Goal: Information Seeking & Learning: Learn about a topic

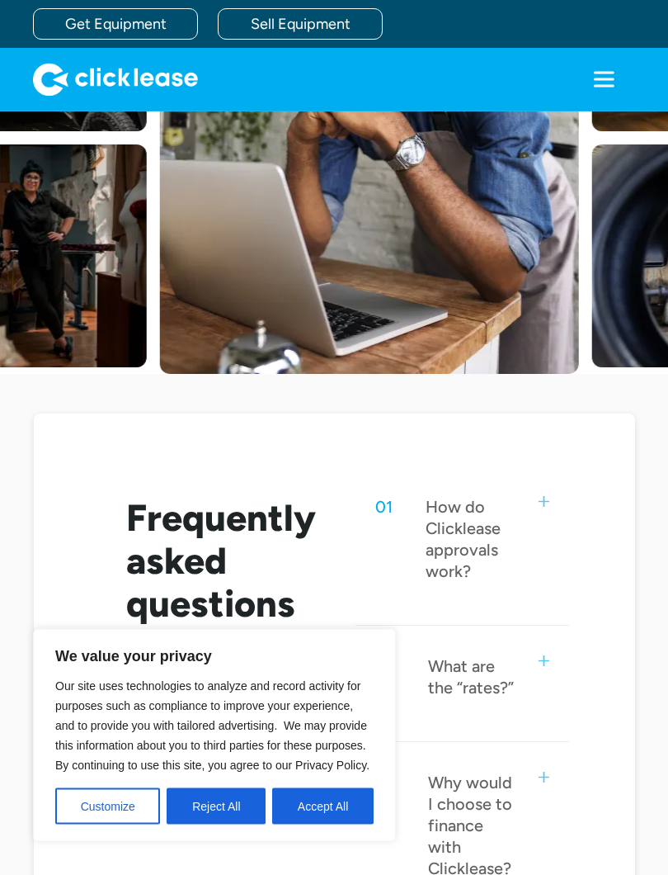
scroll to position [408, 0]
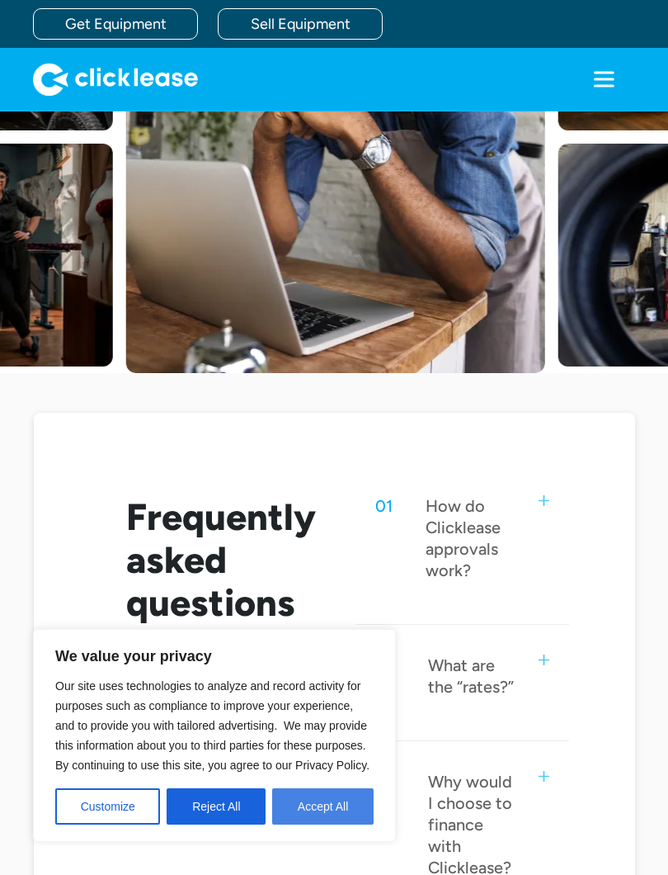
click at [314, 782] on button "Accept All" at bounding box center [323, 806] width 102 height 36
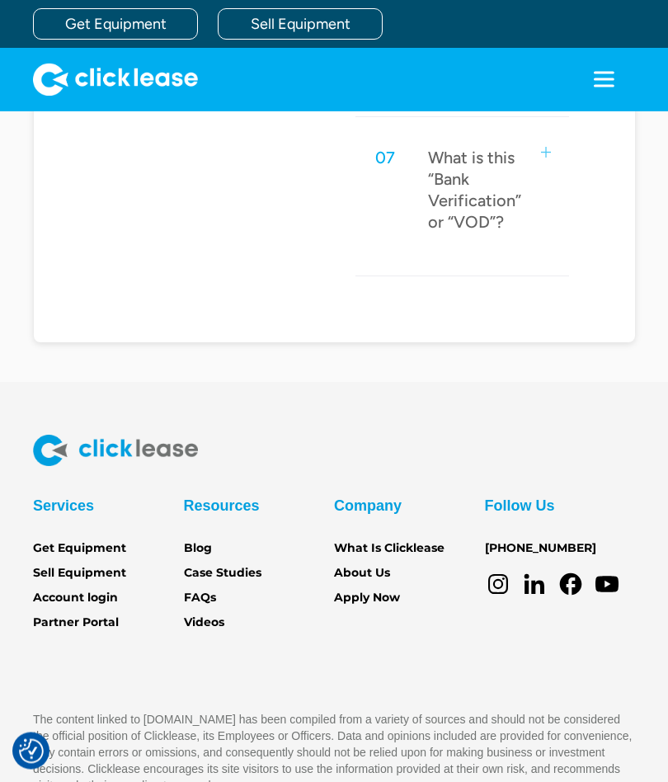
scroll to position [1670, 0]
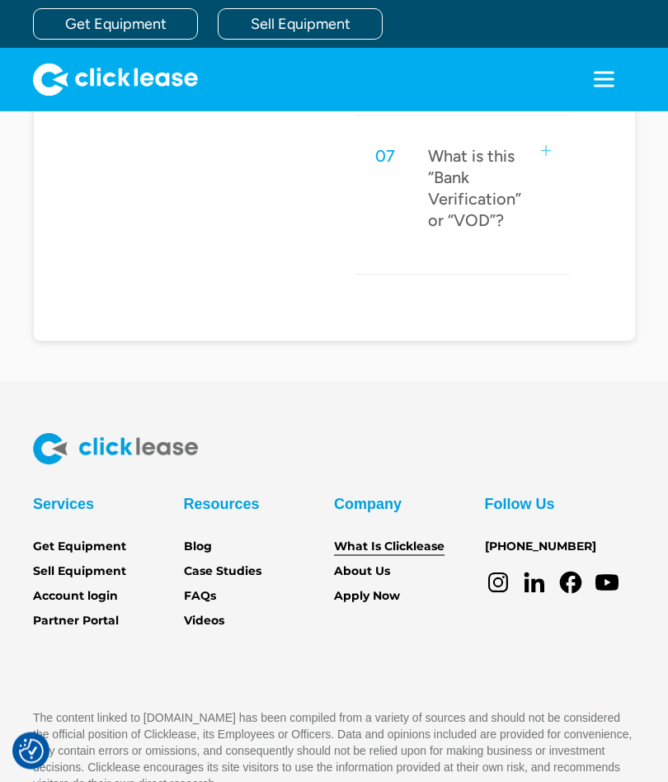
click at [427, 539] on link "What Is Clicklease" at bounding box center [389, 548] width 111 height 18
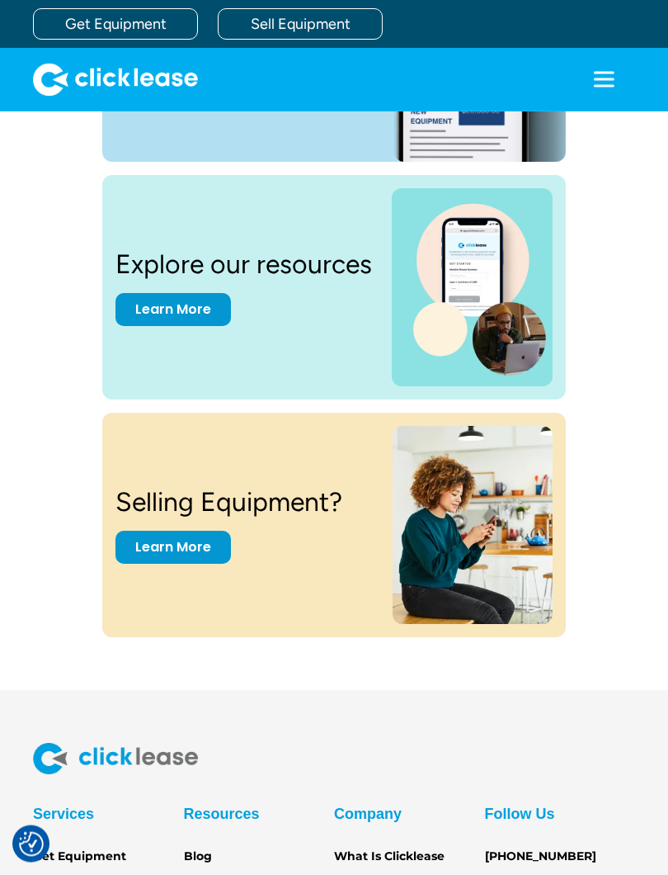
scroll to position [2180, 0]
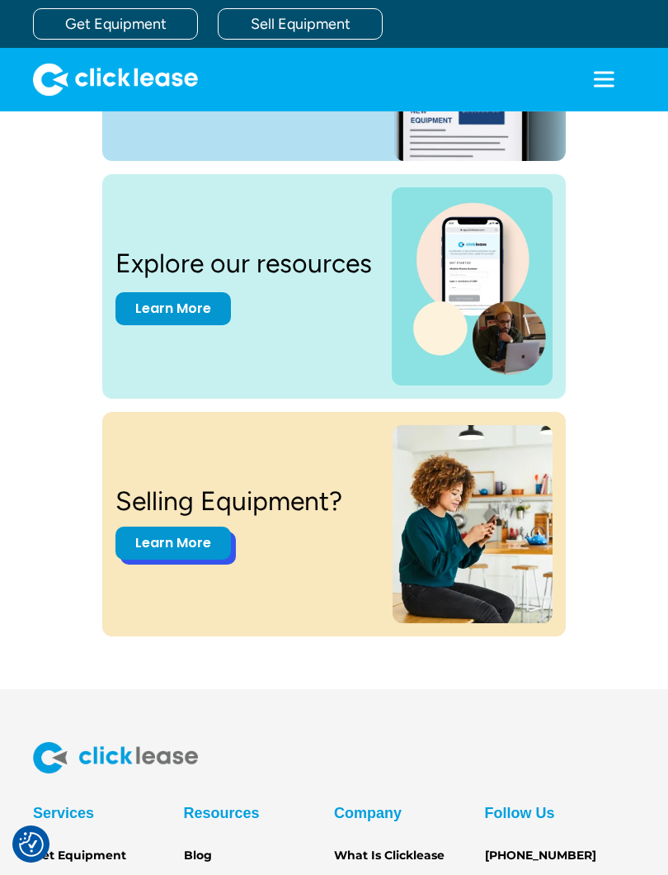
click at [208, 541] on link "Learn More" at bounding box center [174, 543] width 116 height 33
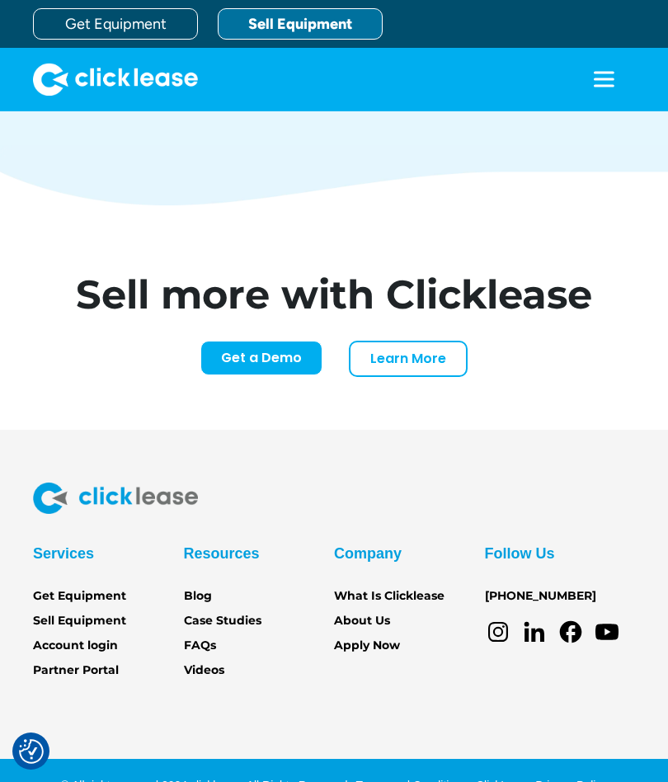
scroll to position [7049, 0]
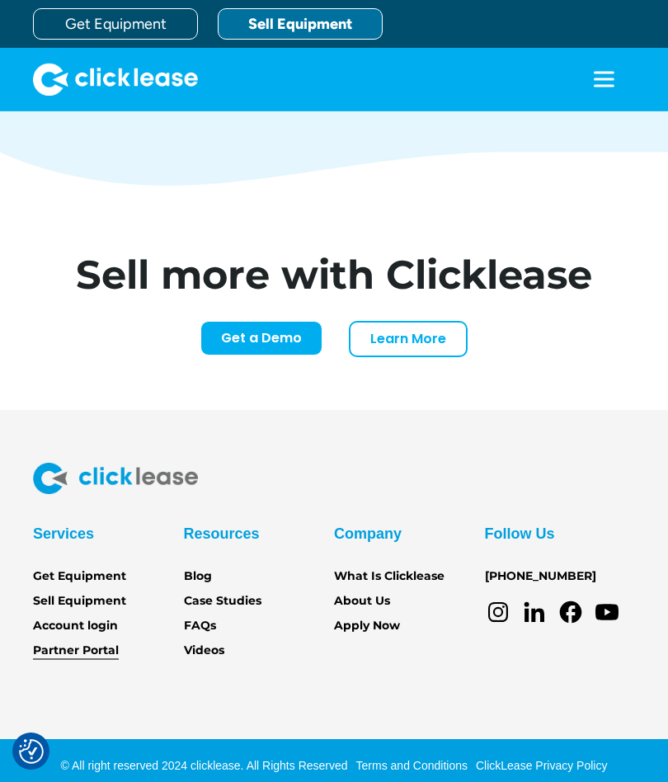
click at [117, 646] on link "Partner Portal" at bounding box center [76, 651] width 86 height 18
click at [220, 563] on div "Resources Blog Case Studies FAQs Videos" at bounding box center [259, 591] width 151 height 140
click at [206, 569] on link "Blog" at bounding box center [198, 577] width 28 height 18
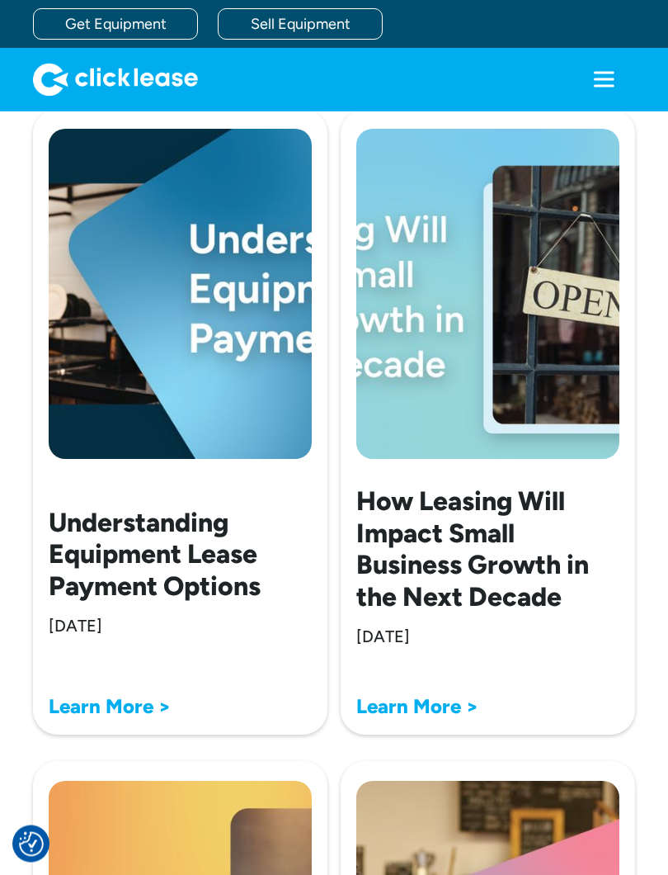
scroll to position [3438, 0]
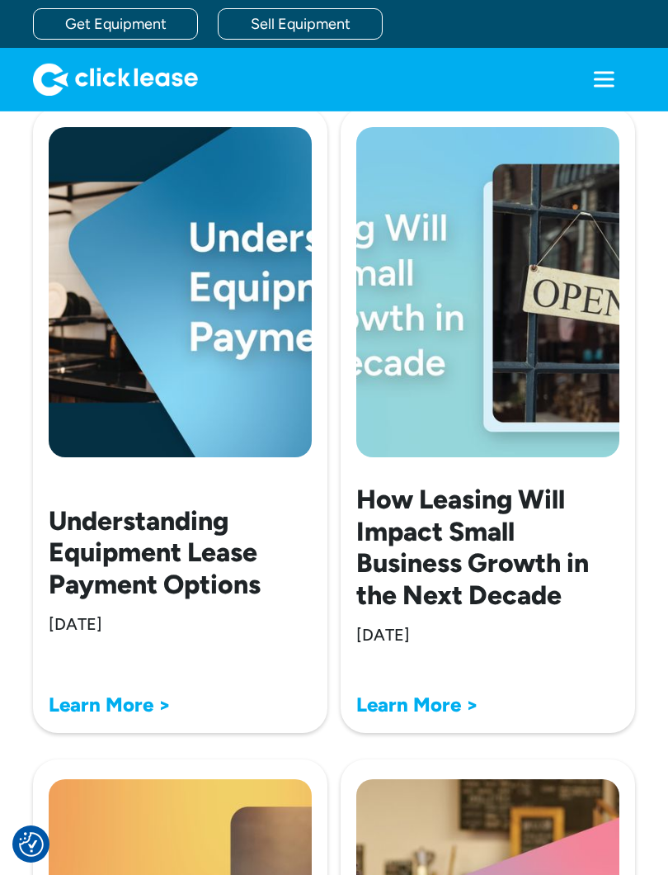
click at [145, 692] on strong "Learn More >" at bounding box center [110, 704] width 122 height 24
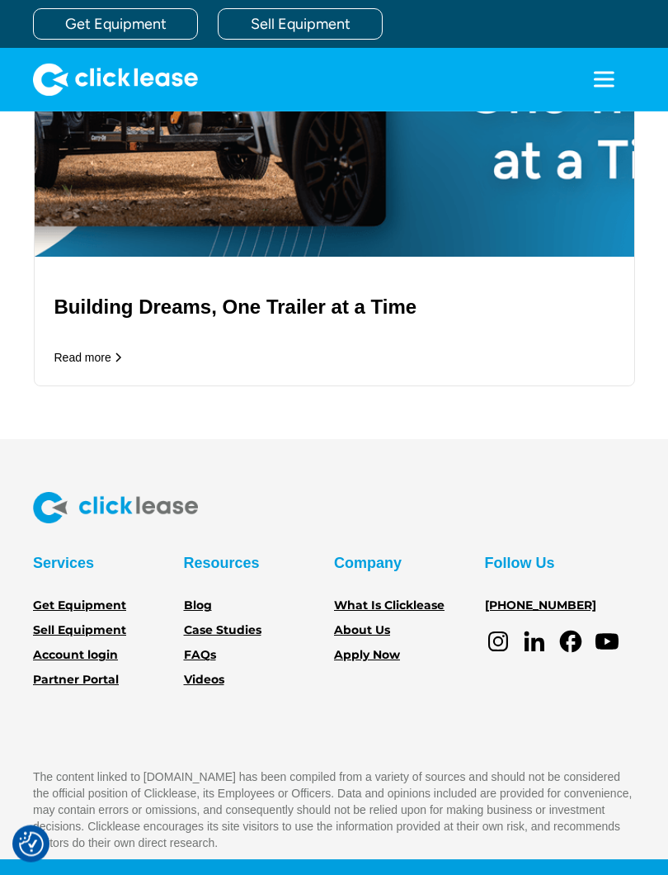
scroll to position [5005, 0]
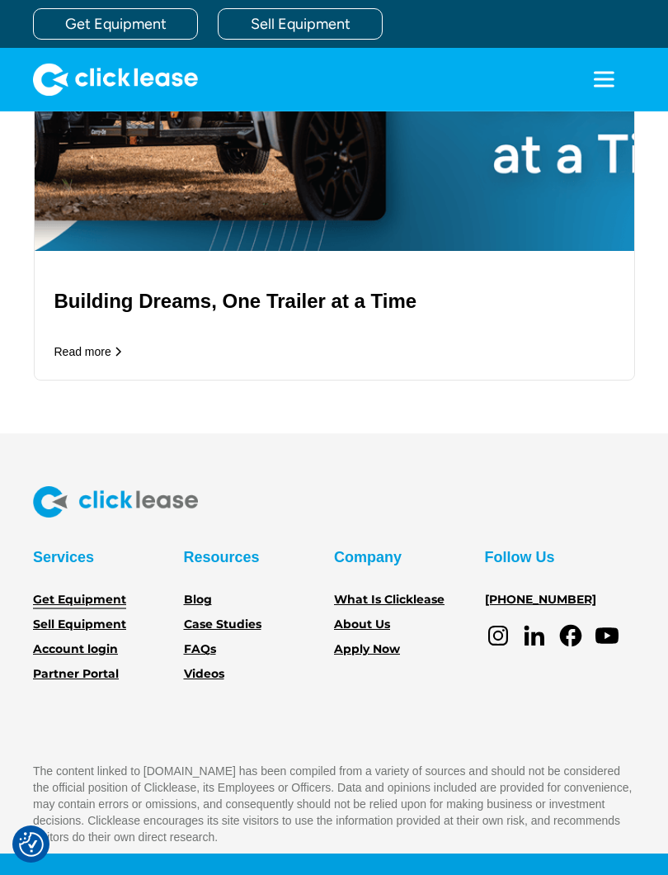
click at [117, 609] on link "Get Equipment" at bounding box center [79, 600] width 93 height 18
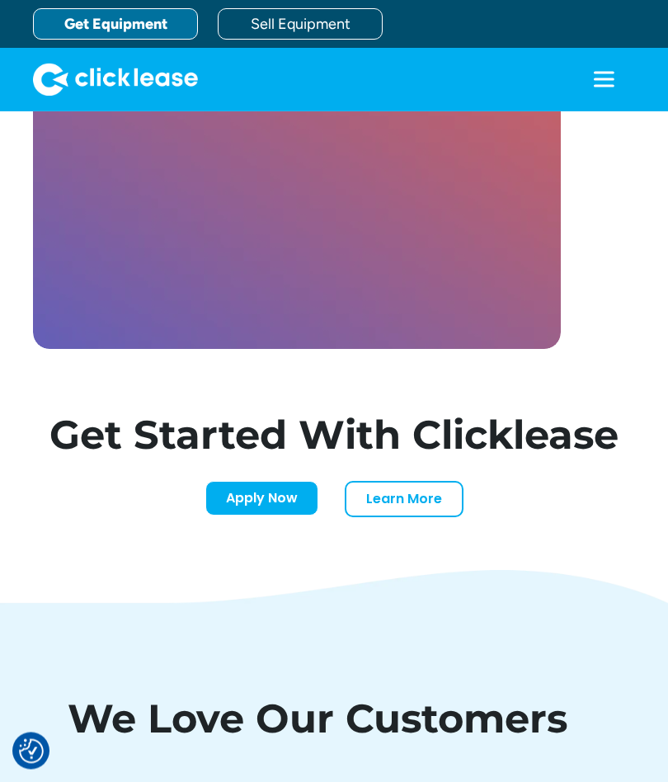
scroll to position [4930, 0]
click at [433, 493] on link "Learn More" at bounding box center [404, 496] width 119 height 36
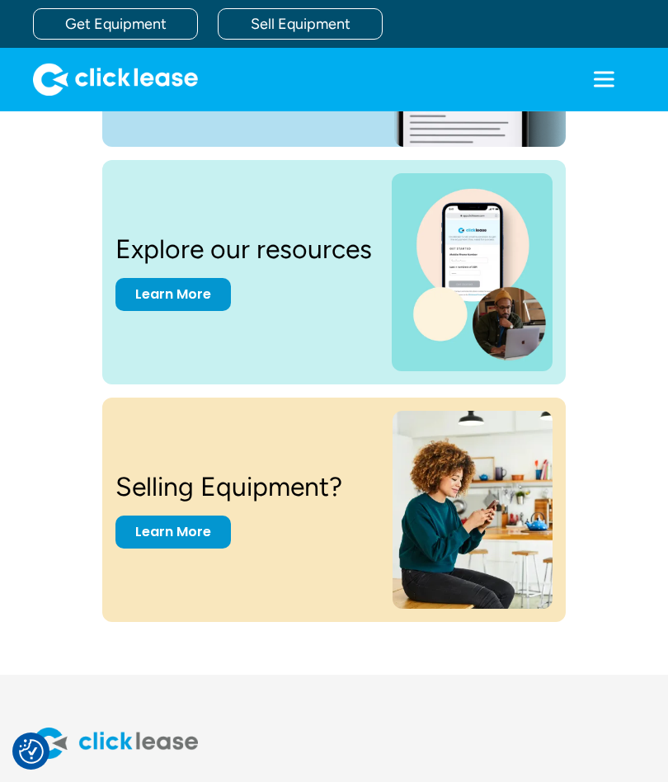
scroll to position [2193, 0]
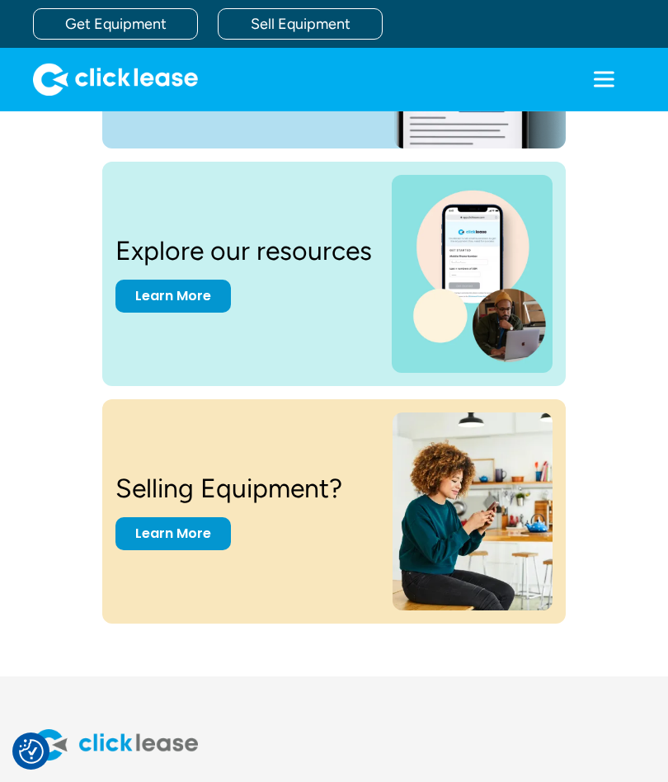
click at [588, 87] on icon "menu" at bounding box center [604, 79] width 33 height 33
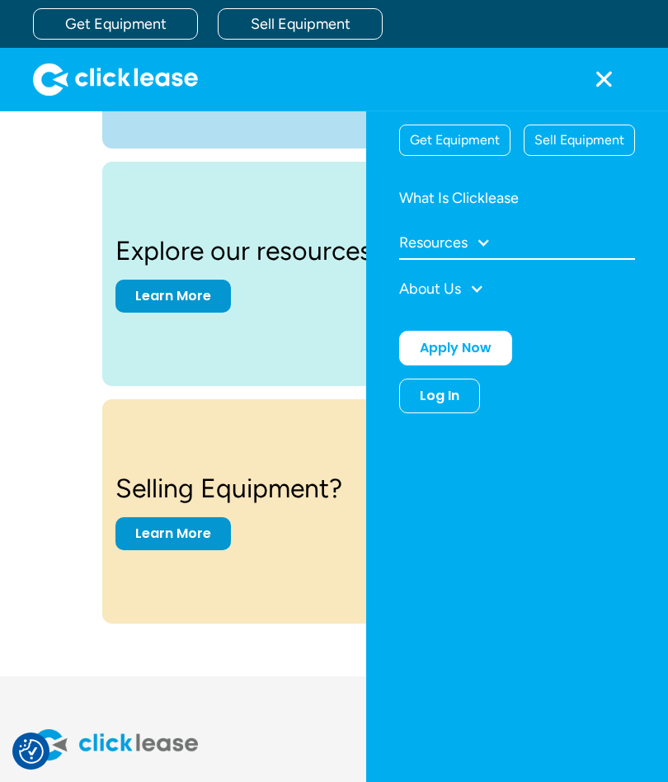
click at [477, 239] on div "Resources" at bounding box center [517, 243] width 236 height 33
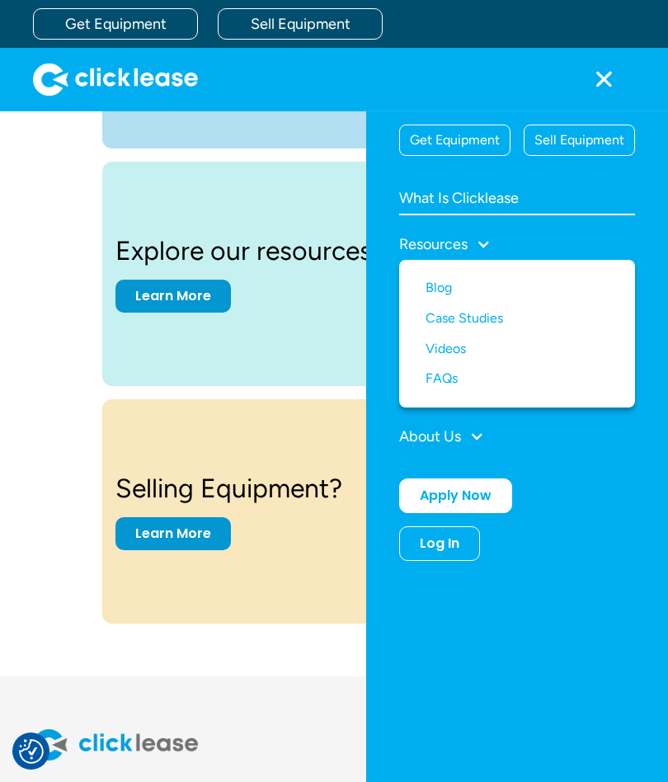
click at [566, 206] on link "What Is Clicklease" at bounding box center [517, 198] width 236 height 33
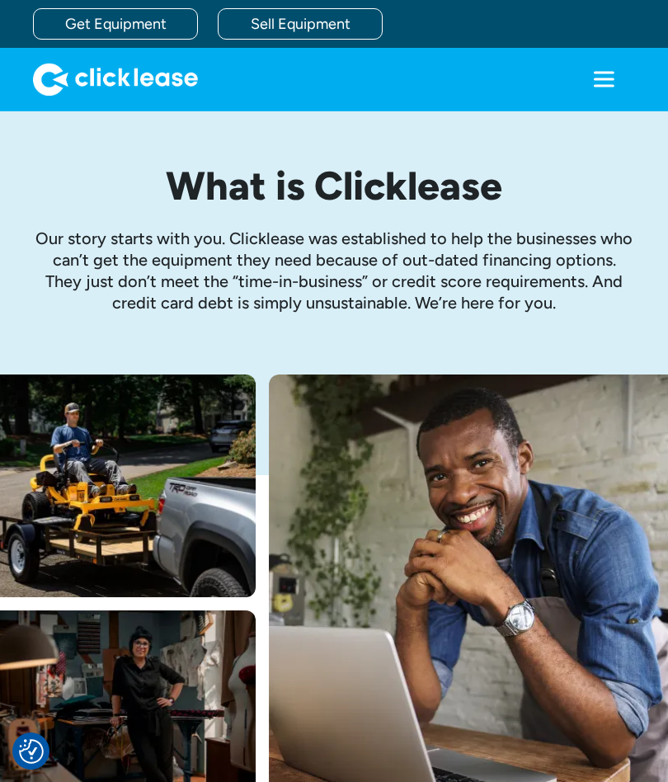
click at [591, 83] on icon "menu" at bounding box center [604, 79] width 33 height 33
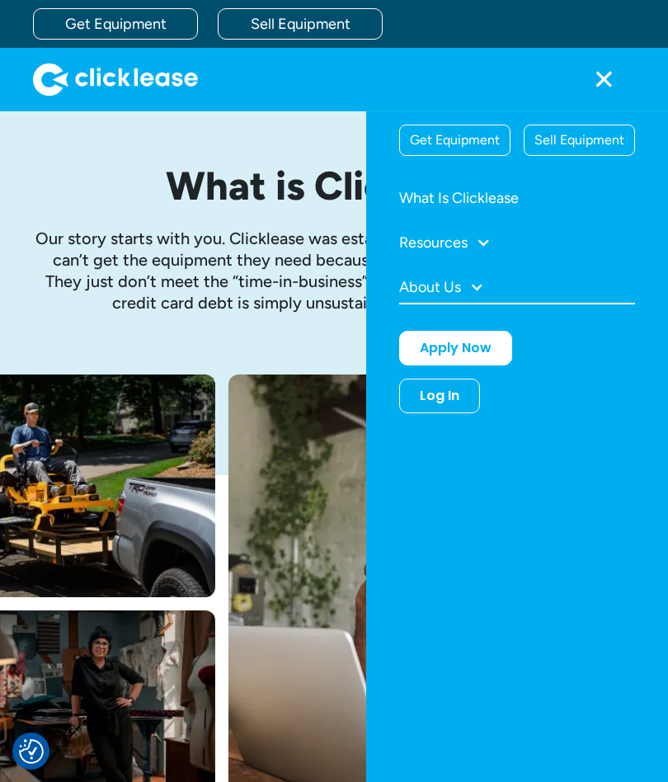
click at [473, 284] on div at bounding box center [477, 287] width 15 height 15
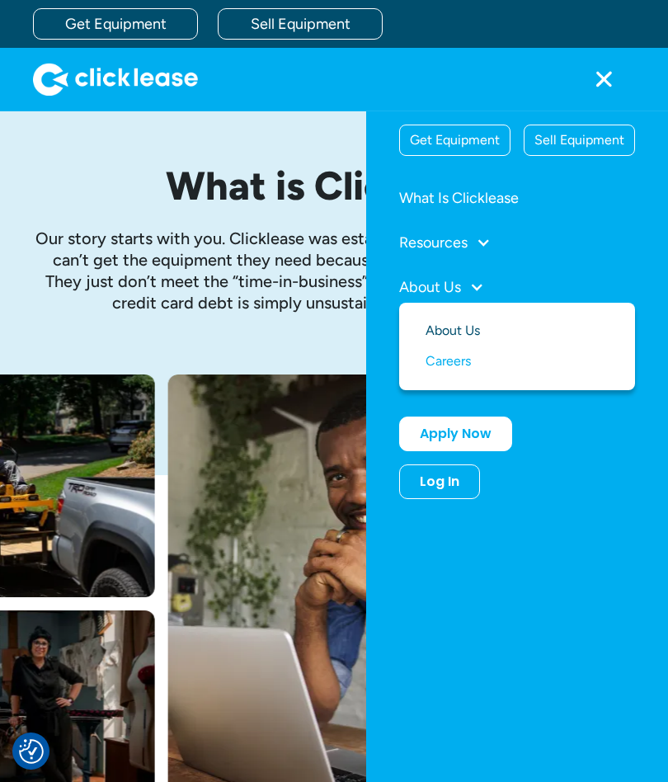
click at [483, 338] on link "About Us" at bounding box center [517, 331] width 183 height 31
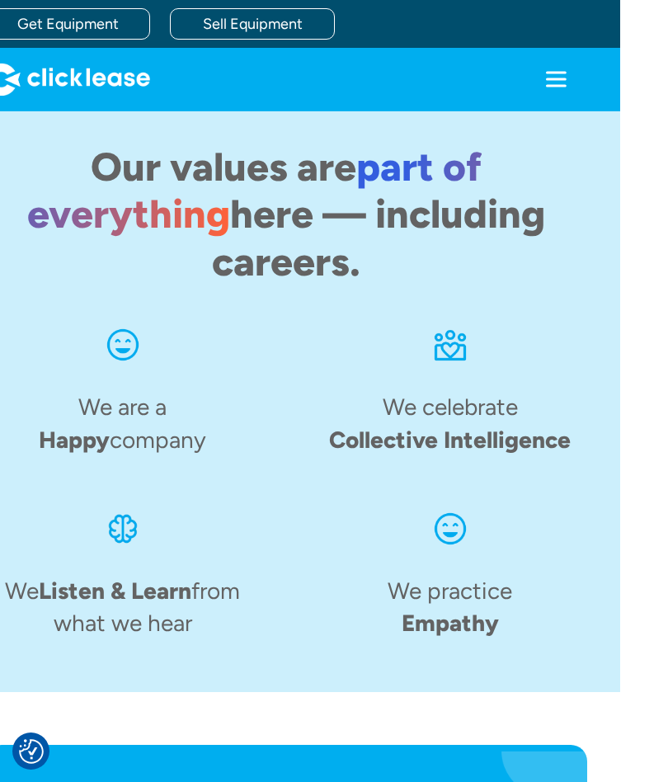
scroll to position [1934, 48]
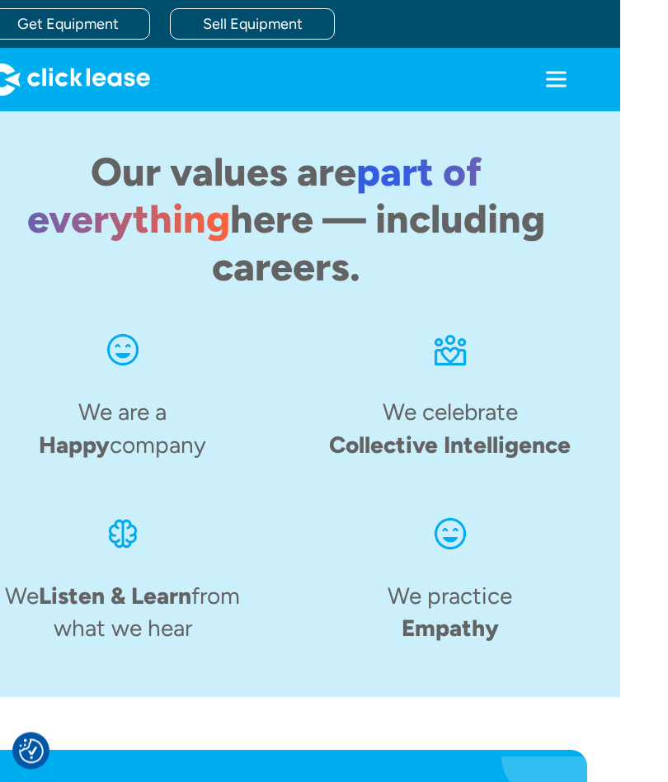
click at [546, 78] on icon "menu" at bounding box center [556, 79] width 21 height 2
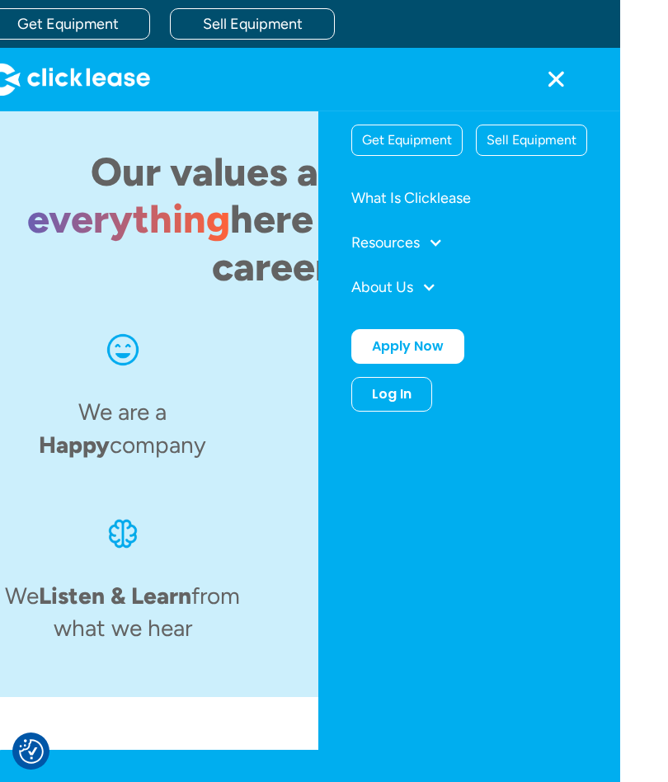
click at [549, 77] on icon "menu" at bounding box center [557, 79] width 17 height 17
